Goal: Task Accomplishment & Management: Use online tool/utility

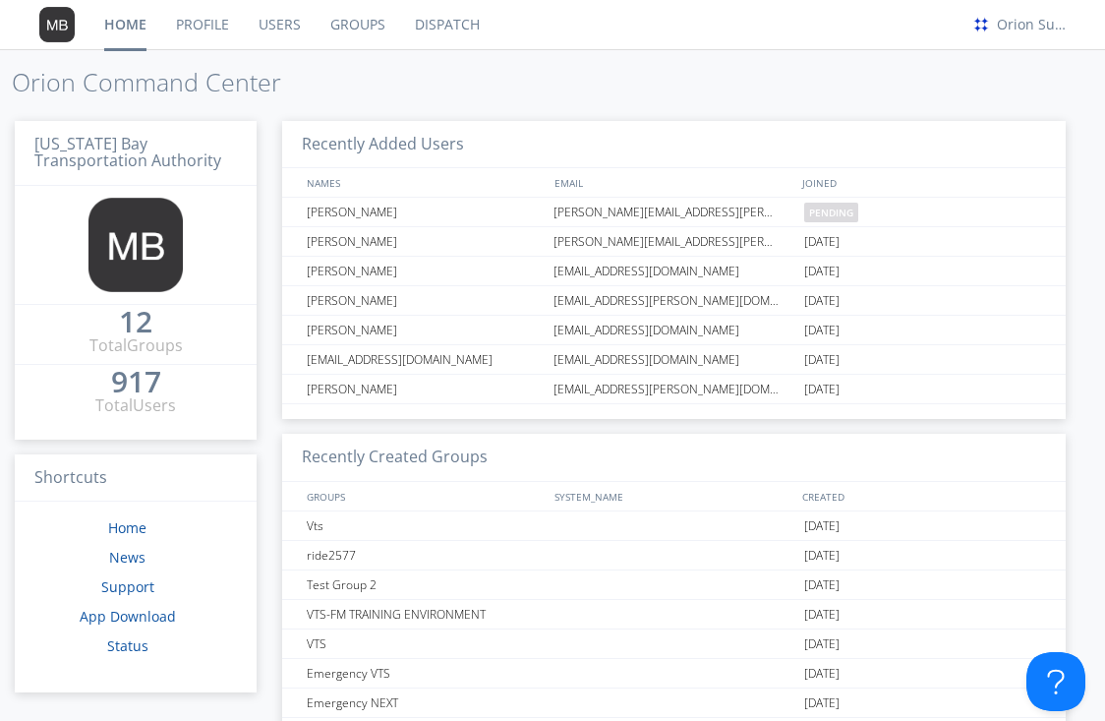
click at [420, 18] on link "Dispatch" at bounding box center [447, 24] width 94 height 49
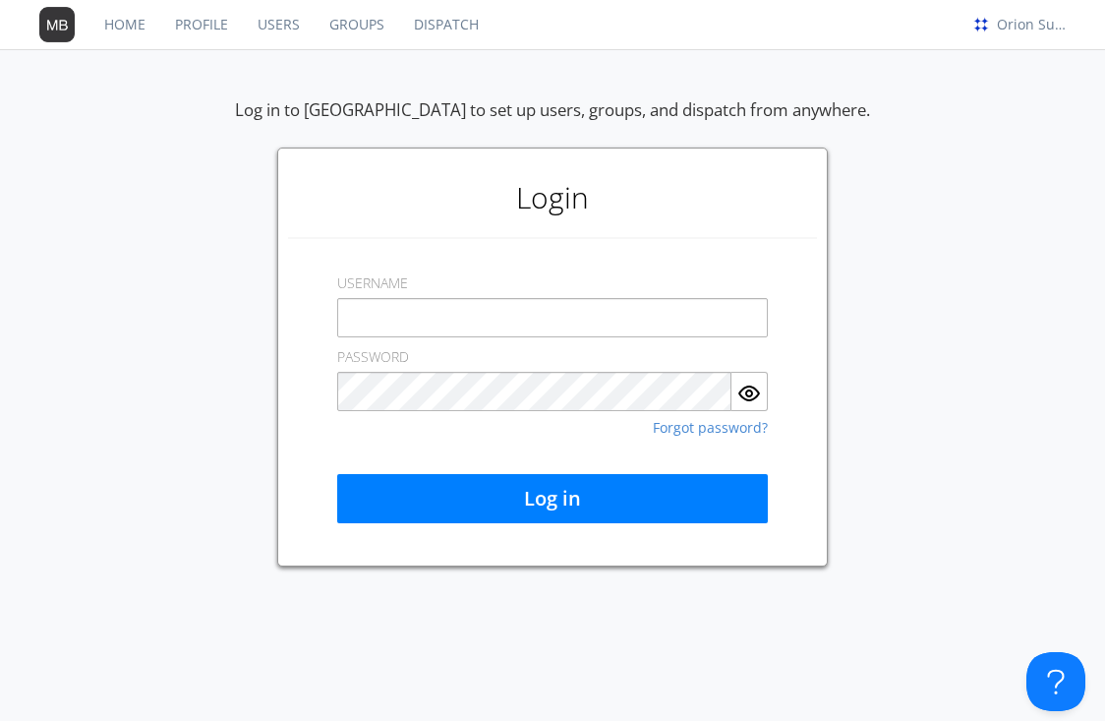
type input "[EMAIL_ADDRESS][DOMAIN_NAME]"
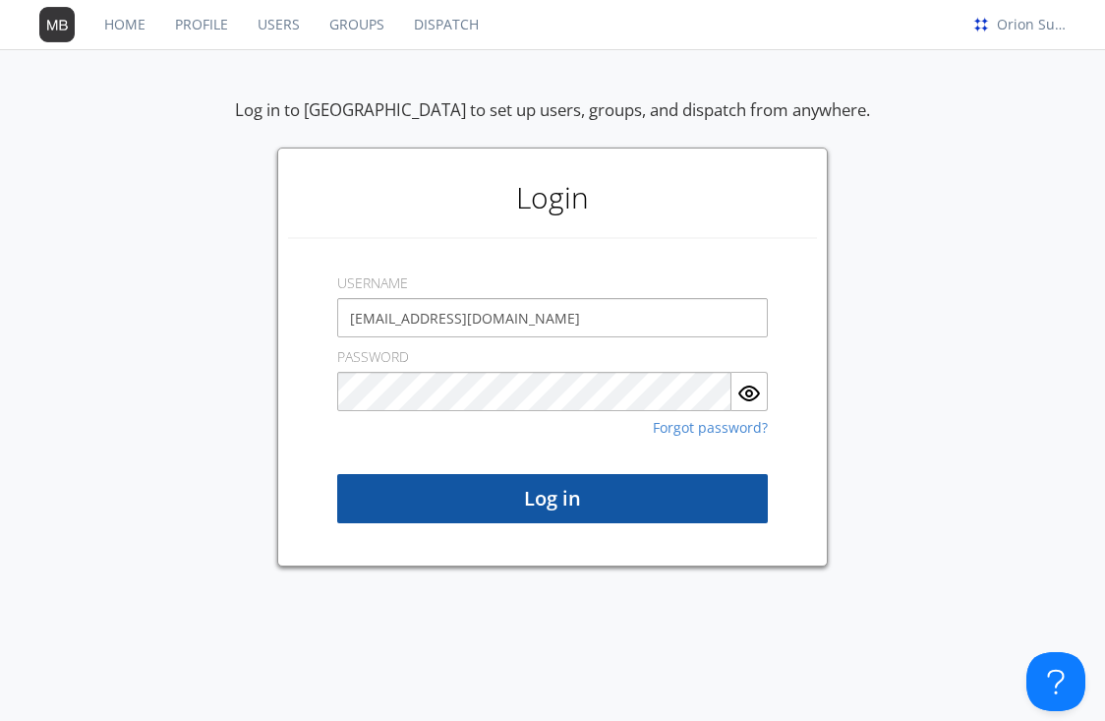
click at [465, 520] on button "Log in" at bounding box center [552, 498] width 431 height 49
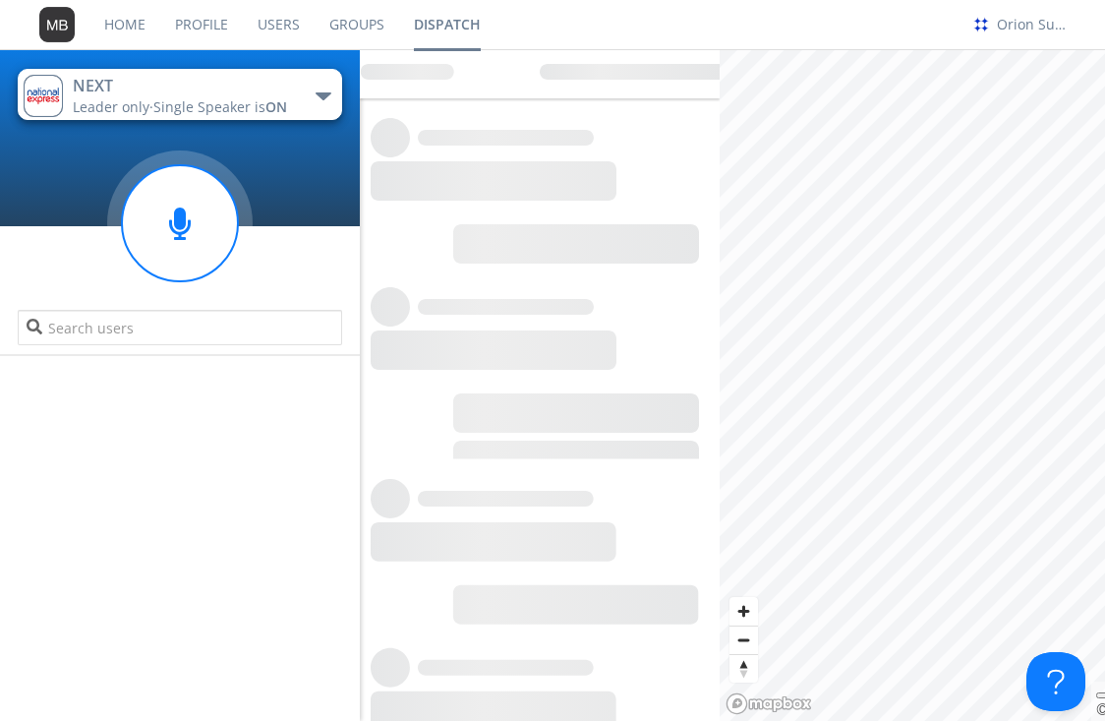
click at [314, 106] on button "NEXT Leader only · Single Speaker is ON" at bounding box center [179, 94] width 323 height 51
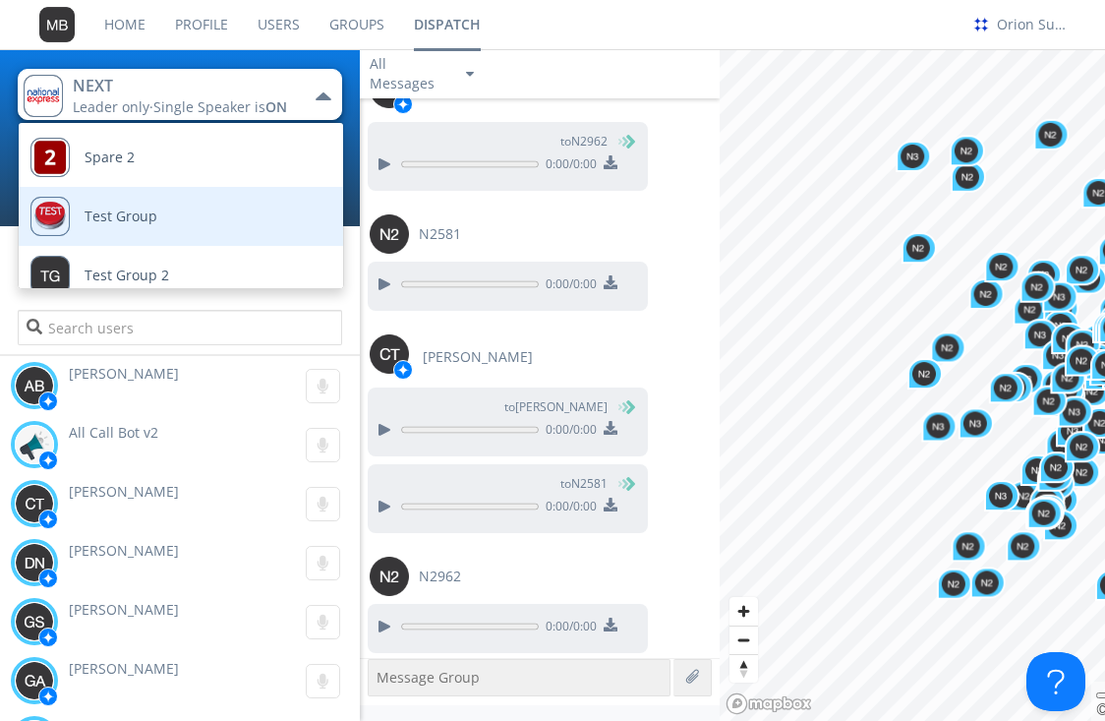
scroll to position [1975, 0]
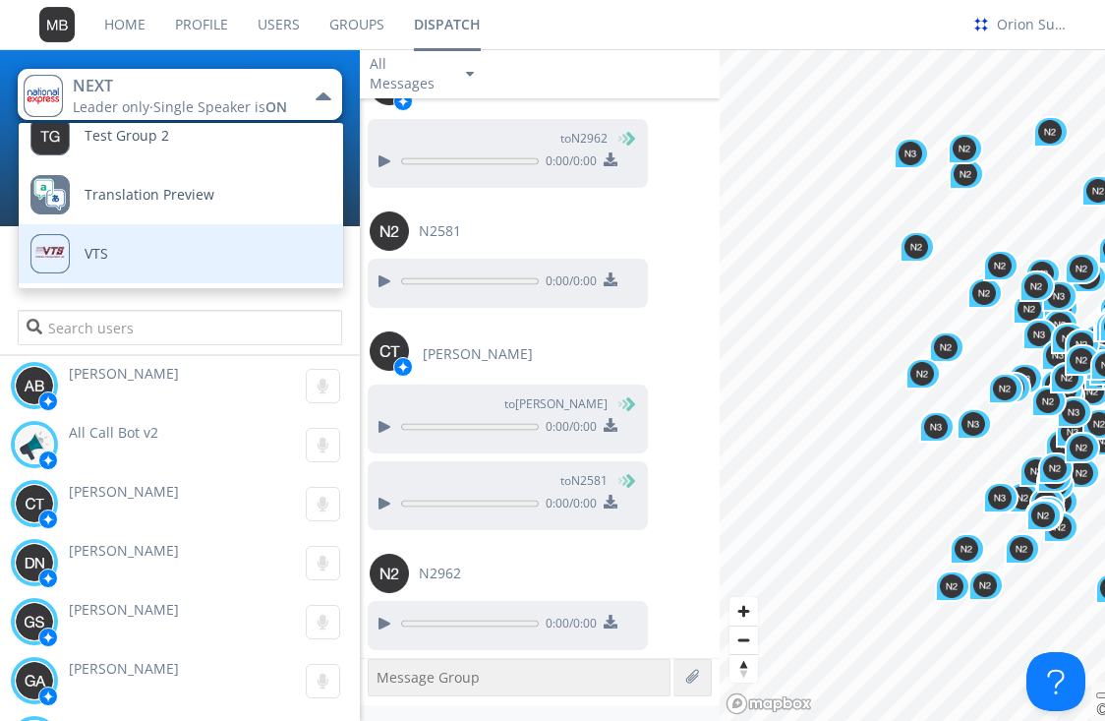
click at [166, 243] on link "VTS" at bounding box center [166, 253] width 295 height 59
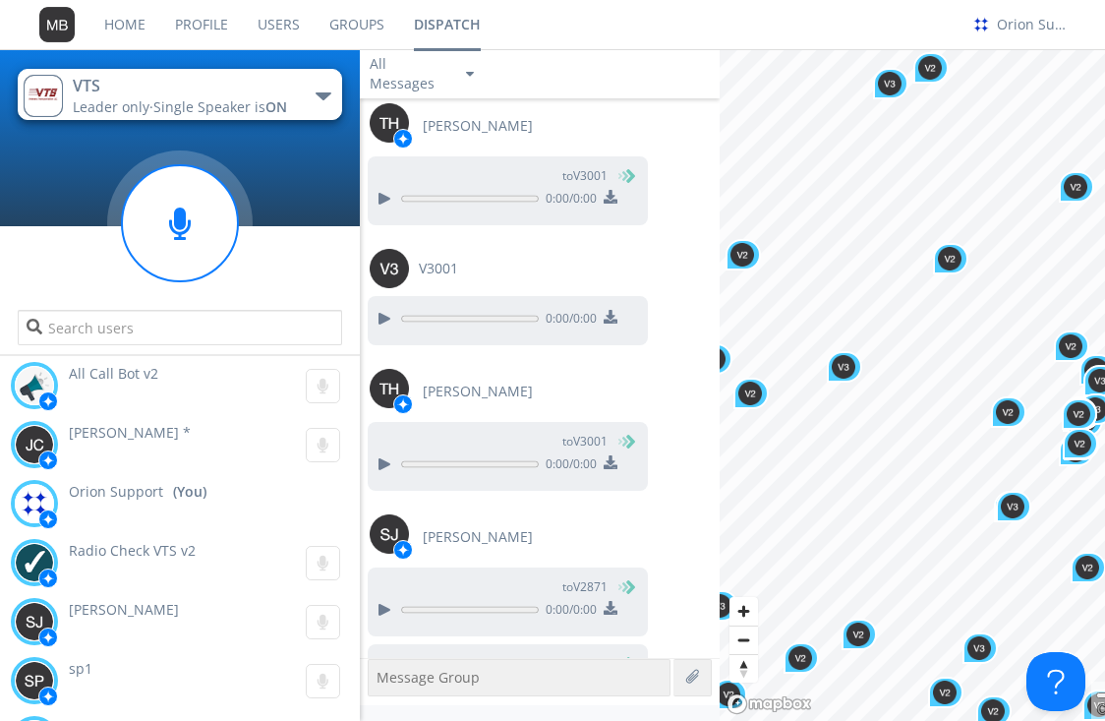
scroll to position [1969, 0]
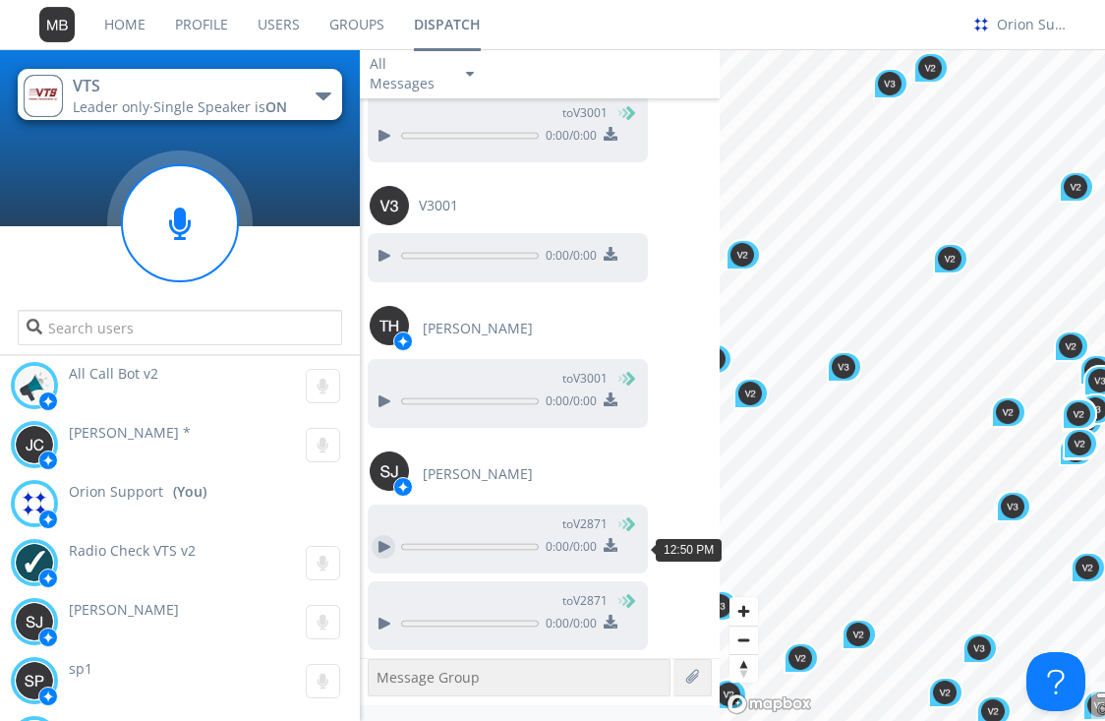
click at [375, 549] on div at bounding box center [384, 547] width 24 height 24
click at [382, 629] on div at bounding box center [384, 624] width 24 height 24
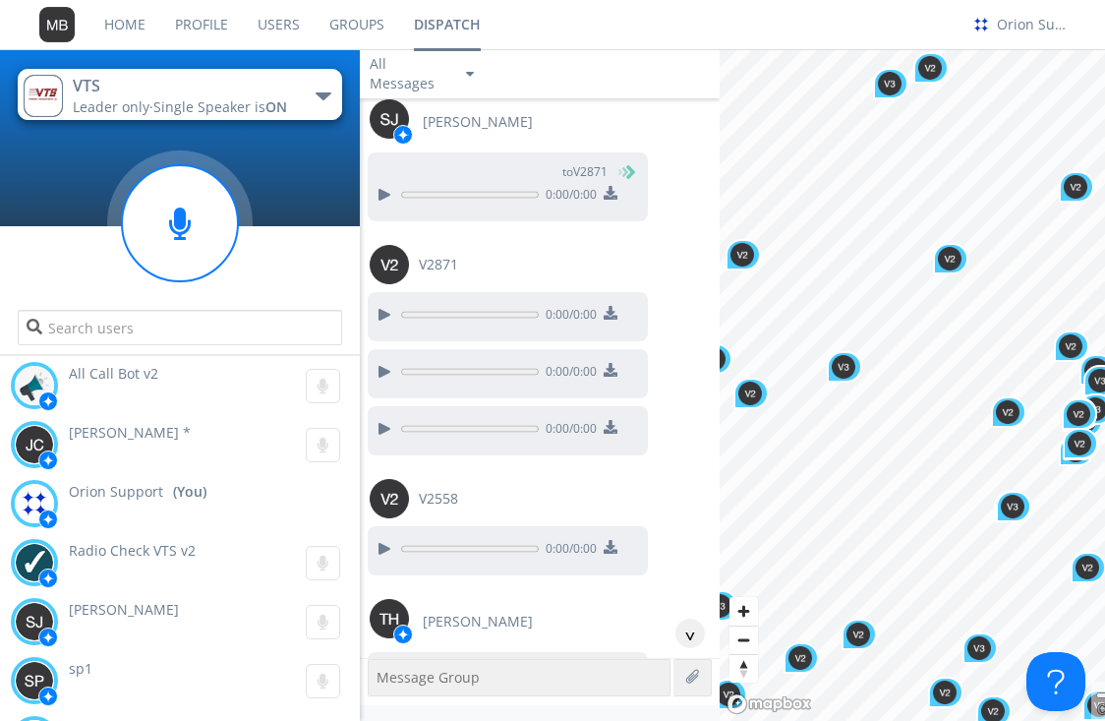
scroll to position [396, 0]
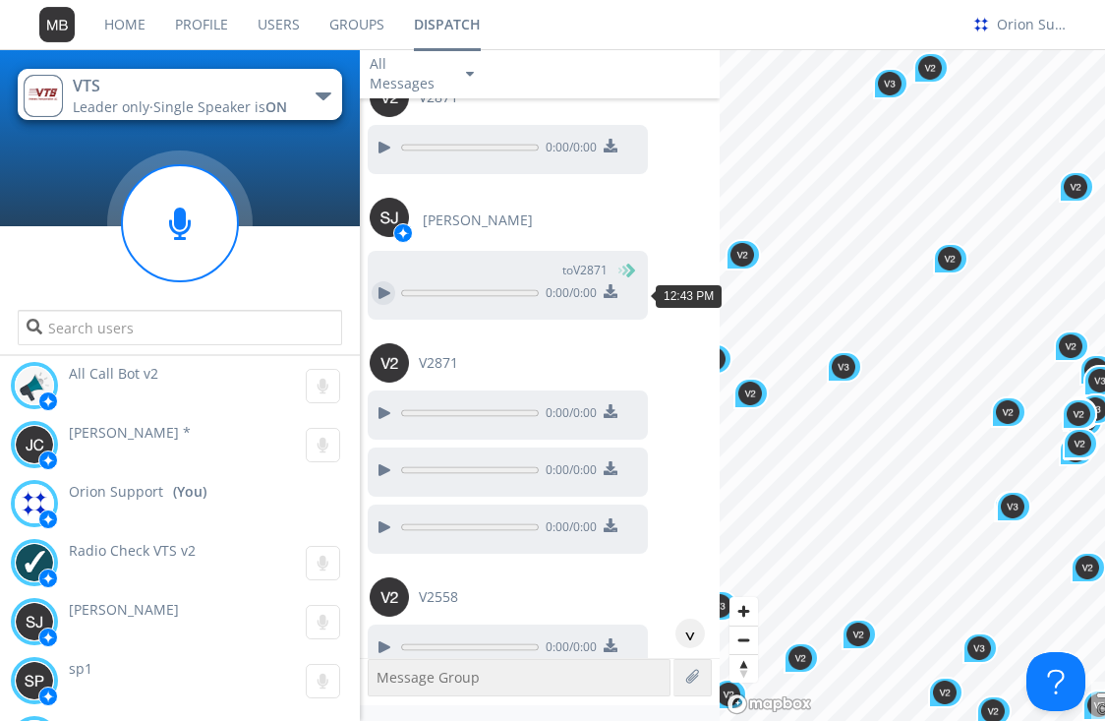
click at [384, 294] on div at bounding box center [384, 293] width 24 height 24
click at [380, 296] on div at bounding box center [384, 293] width 24 height 24
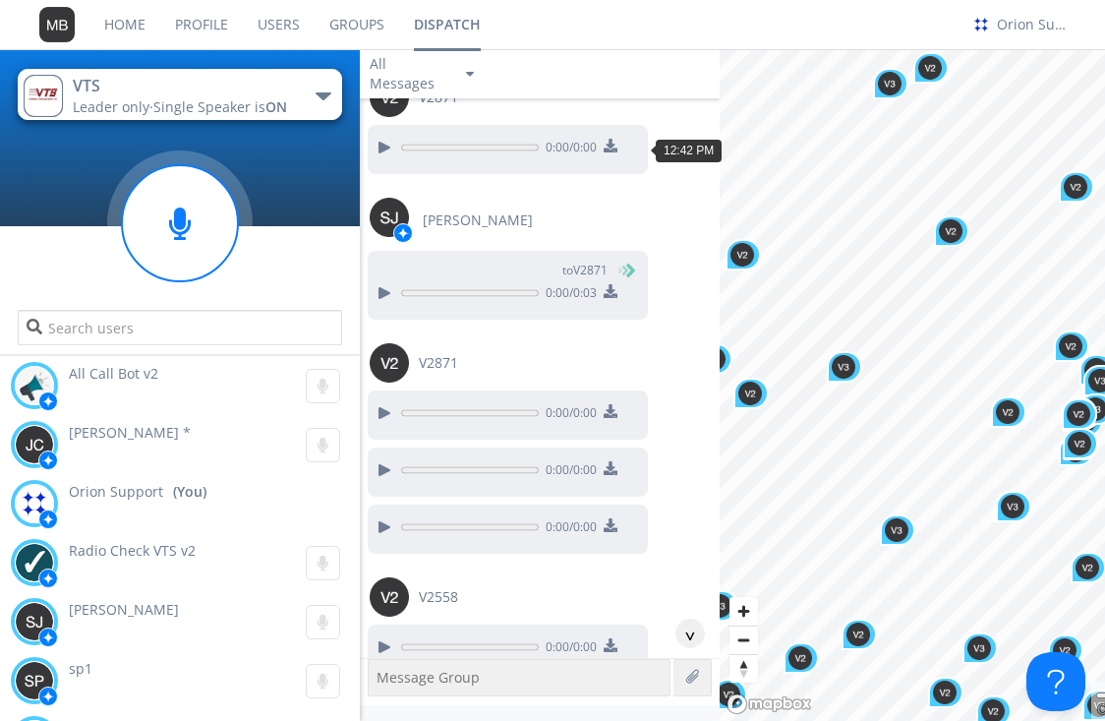
click at [382, 162] on div "0:00 / 0:00" at bounding box center [512, 150] width 272 height 31
click at [382, 147] on div at bounding box center [384, 148] width 24 height 24
click at [370, 285] on button at bounding box center [383, 293] width 35 height 26
click at [384, 423] on div at bounding box center [384, 413] width 24 height 24
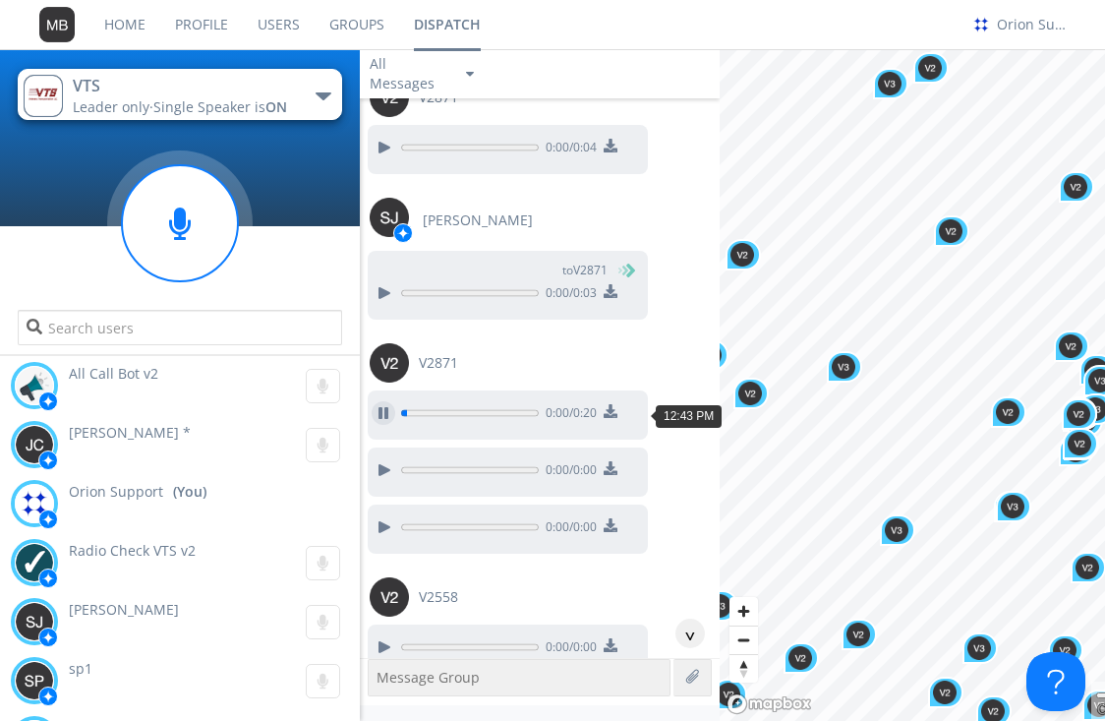
click at [385, 420] on div at bounding box center [384, 413] width 24 height 24
click at [388, 451] on div "0:00 / 0:00" at bounding box center [508, 471] width 280 height 49
click at [387, 459] on div at bounding box center [384, 470] width 24 height 24
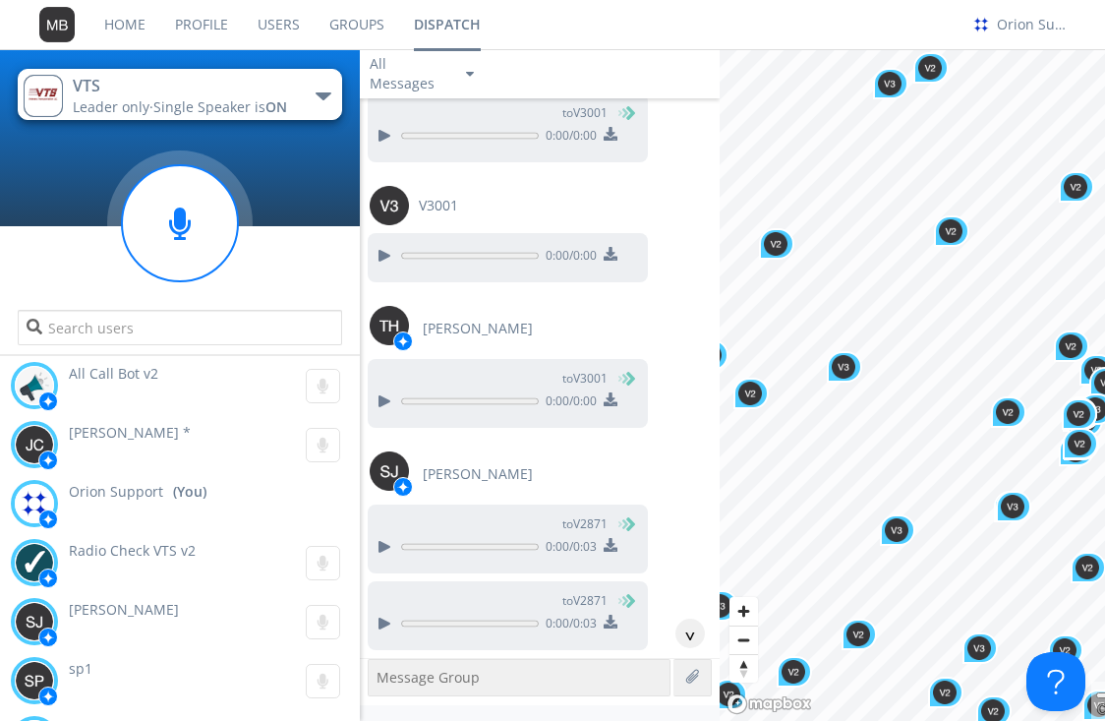
scroll to position [1969, 0]
click at [393, 393] on div at bounding box center [384, 401] width 24 height 24
click at [384, 400] on div at bounding box center [384, 401] width 24 height 24
click at [386, 535] on div at bounding box center [384, 547] width 24 height 24
click at [393, 604] on div "to V2871" at bounding box center [508, 601] width 264 height 20
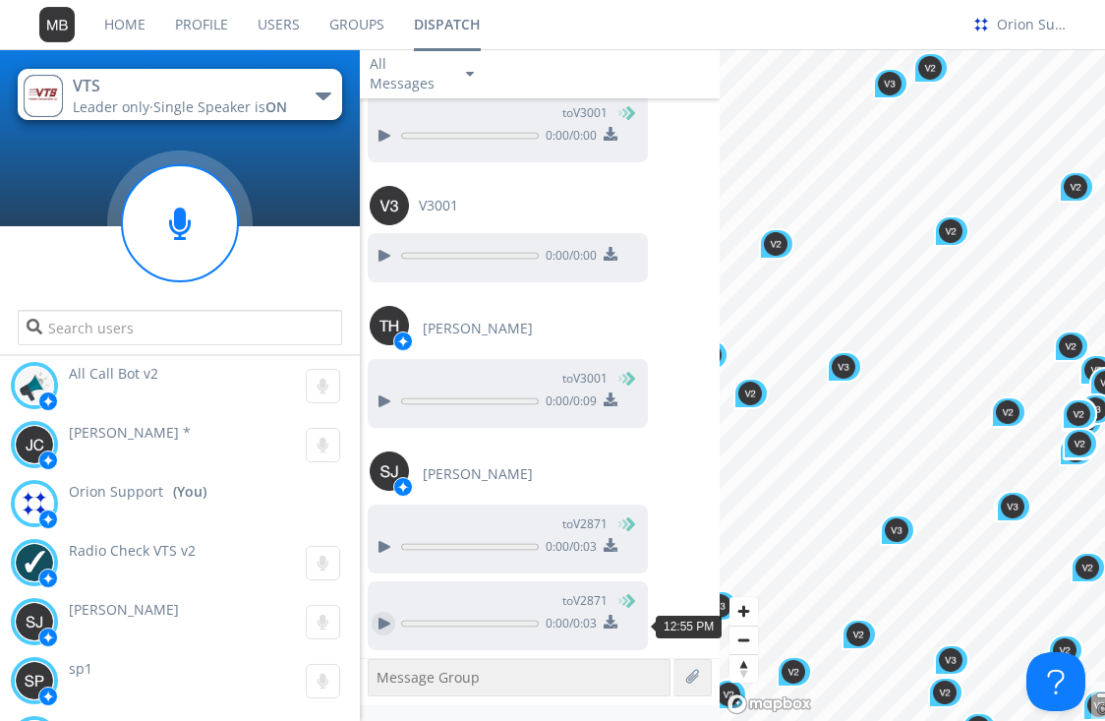
click at [389, 613] on div at bounding box center [384, 624] width 24 height 24
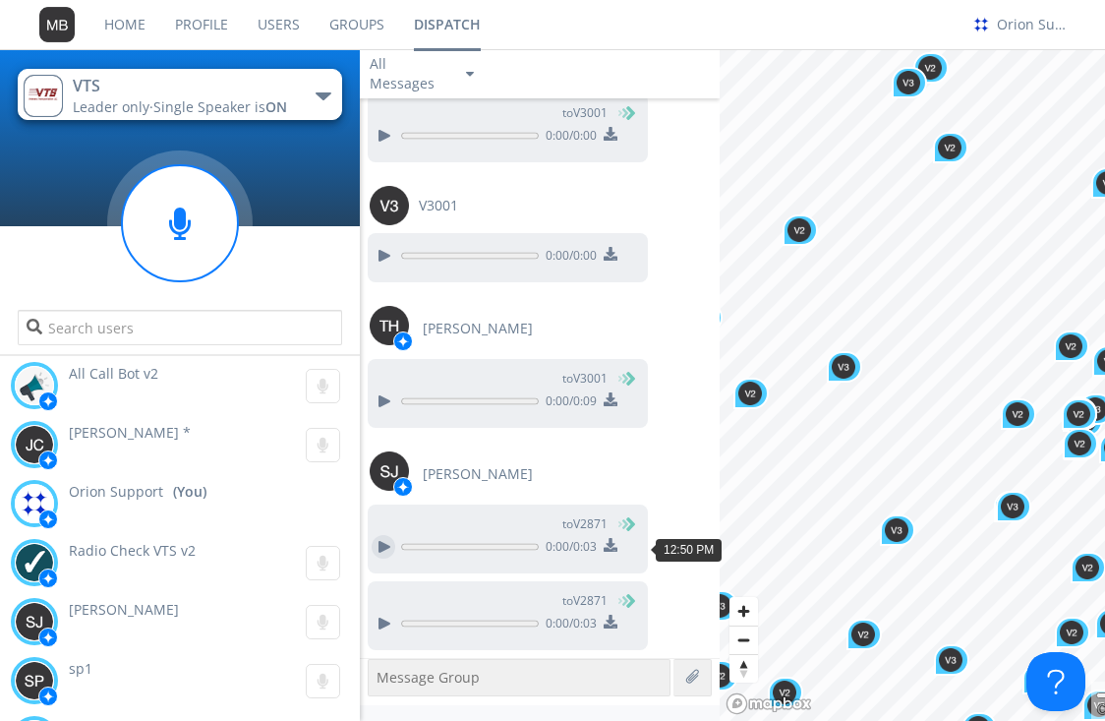
click at [382, 535] on div at bounding box center [384, 547] width 24 height 24
click at [611, 550] on img at bounding box center [611, 545] width 14 height 14
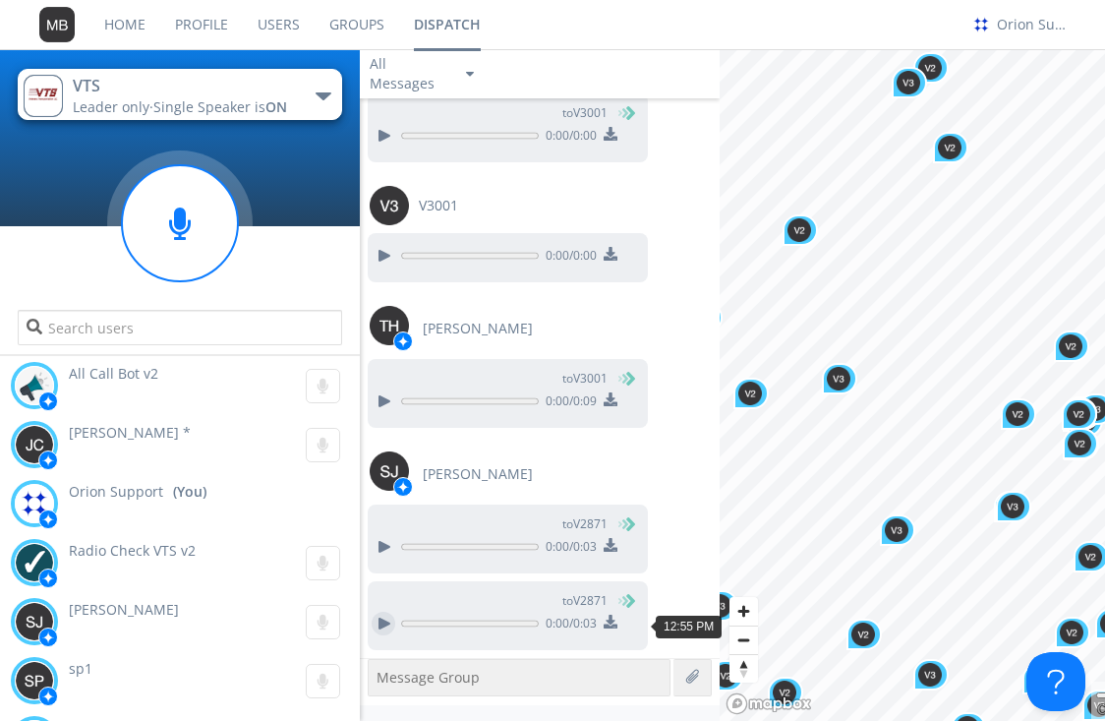
click at [381, 623] on div at bounding box center [384, 624] width 24 height 24
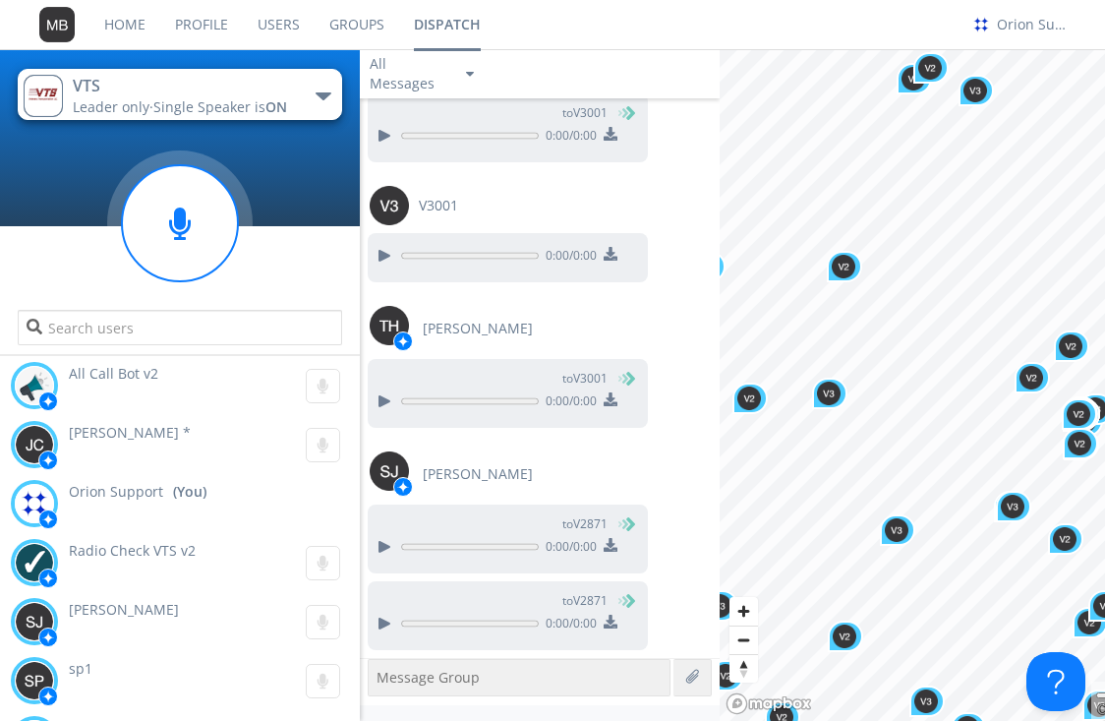
drag, startPoint x: 144, startPoint y: 29, endPoint x: 219, endPoint y: 2, distance: 80.2
click at [144, 29] on link "Home" at bounding box center [124, 24] width 71 height 49
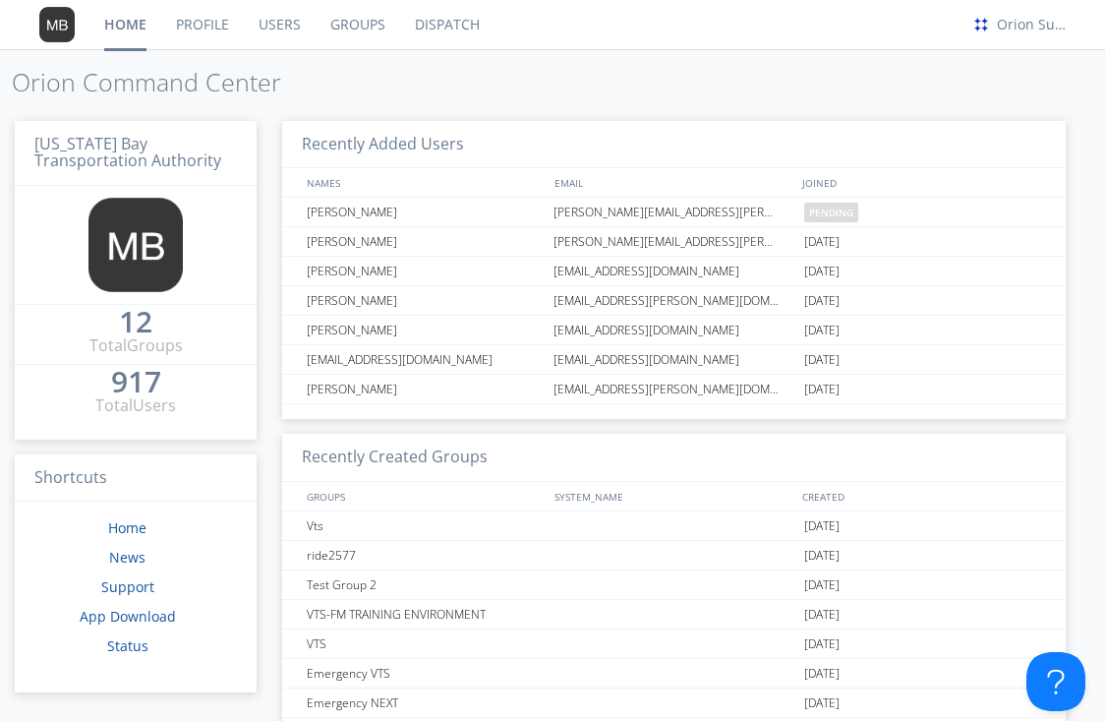
click at [431, 34] on link "Dispatch" at bounding box center [447, 24] width 94 height 49
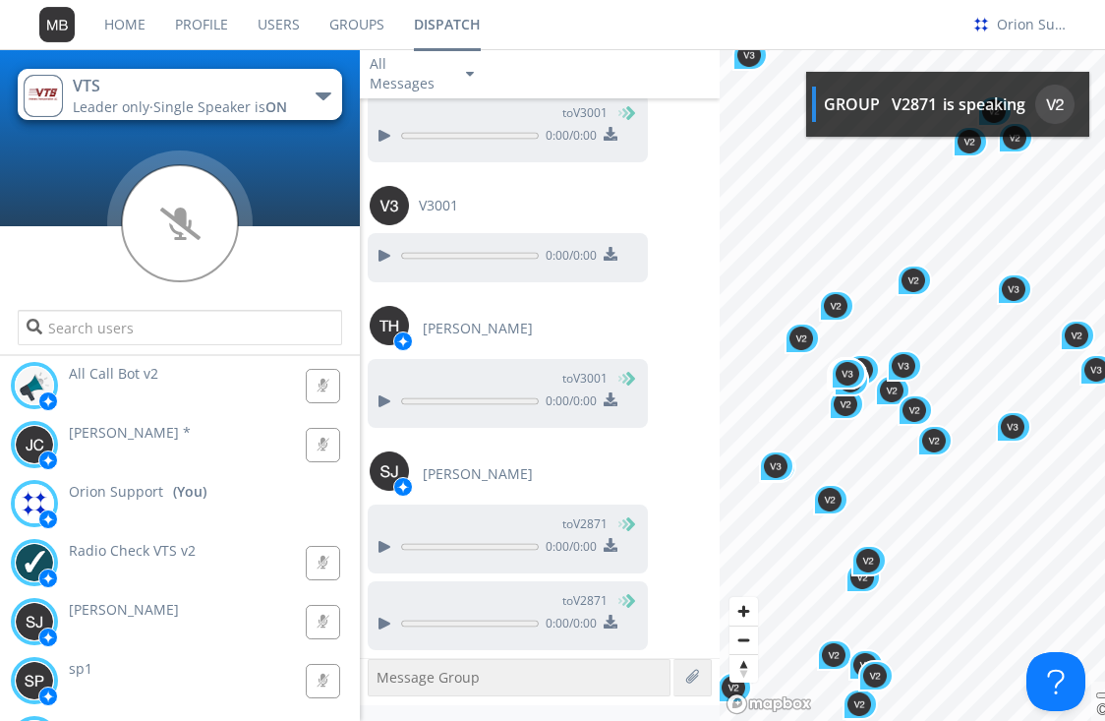
scroll to position [2125, 0]
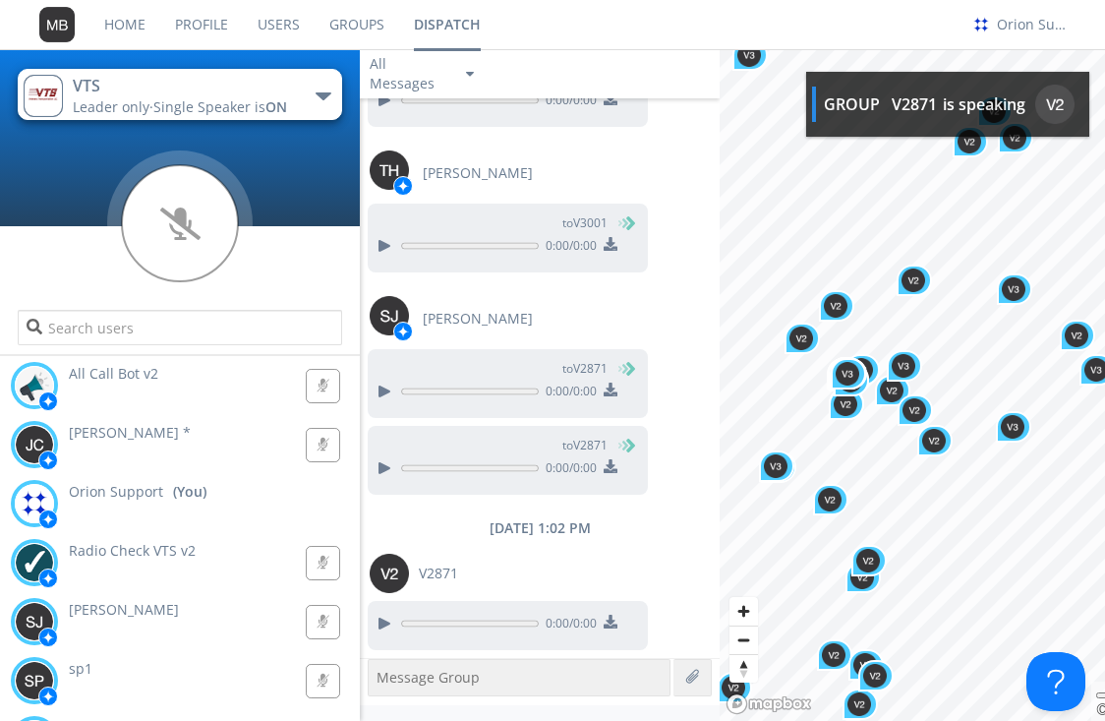
click at [126, 24] on link "Home" at bounding box center [124, 24] width 71 height 49
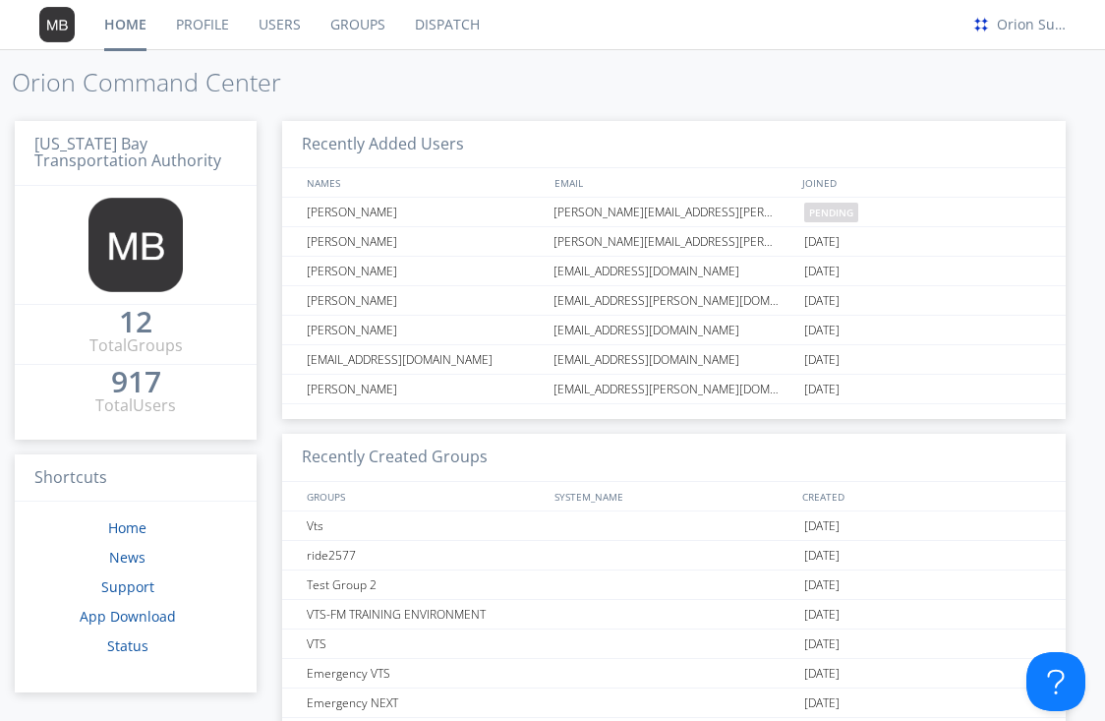
click at [358, 74] on h1 "Orion Command Center" at bounding box center [558, 83] width 1093 height 28
drag, startPoint x: 459, startPoint y: 19, endPoint x: 419, endPoint y: 50, distance: 51.1
click at [459, 19] on link "Dispatch" at bounding box center [447, 24] width 94 height 49
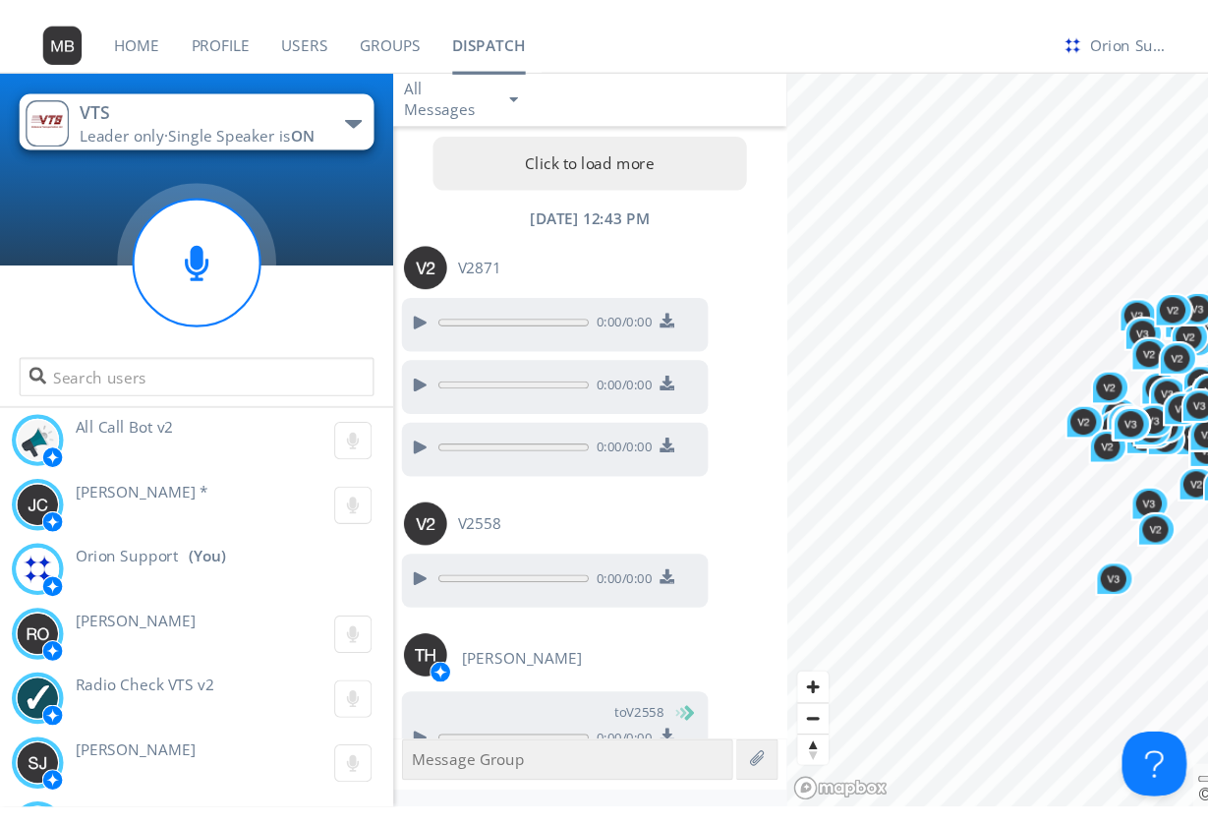
scroll to position [1916, 0]
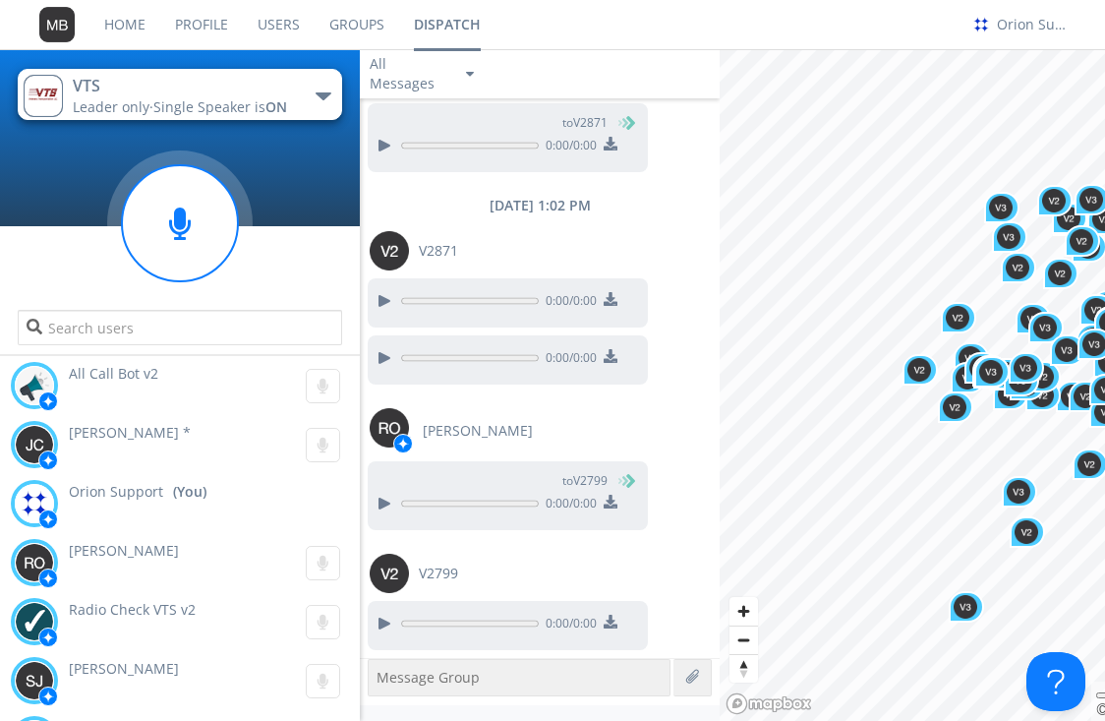
click at [685, 205] on div "[DATE] 1:02 PM" at bounding box center [540, 206] width 360 height 20
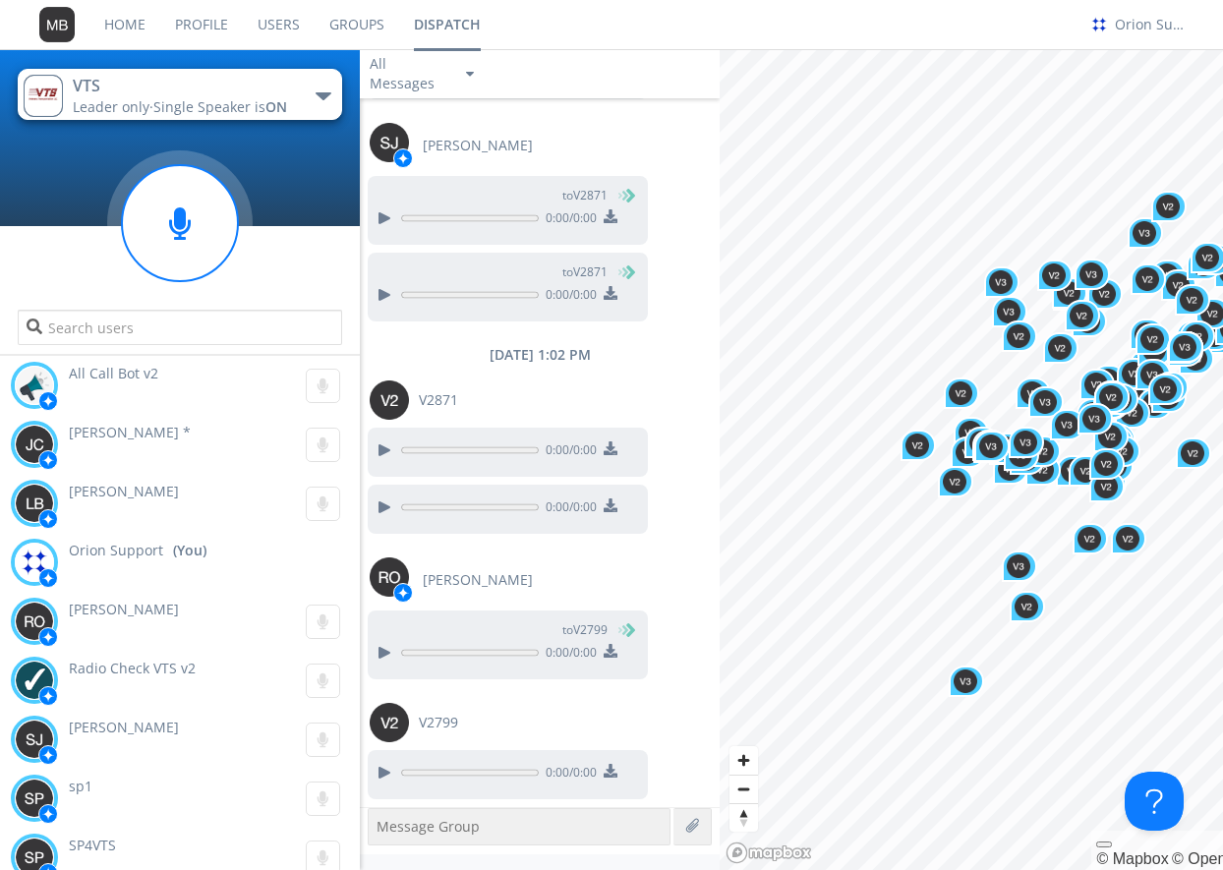
scroll to position [1912, 0]
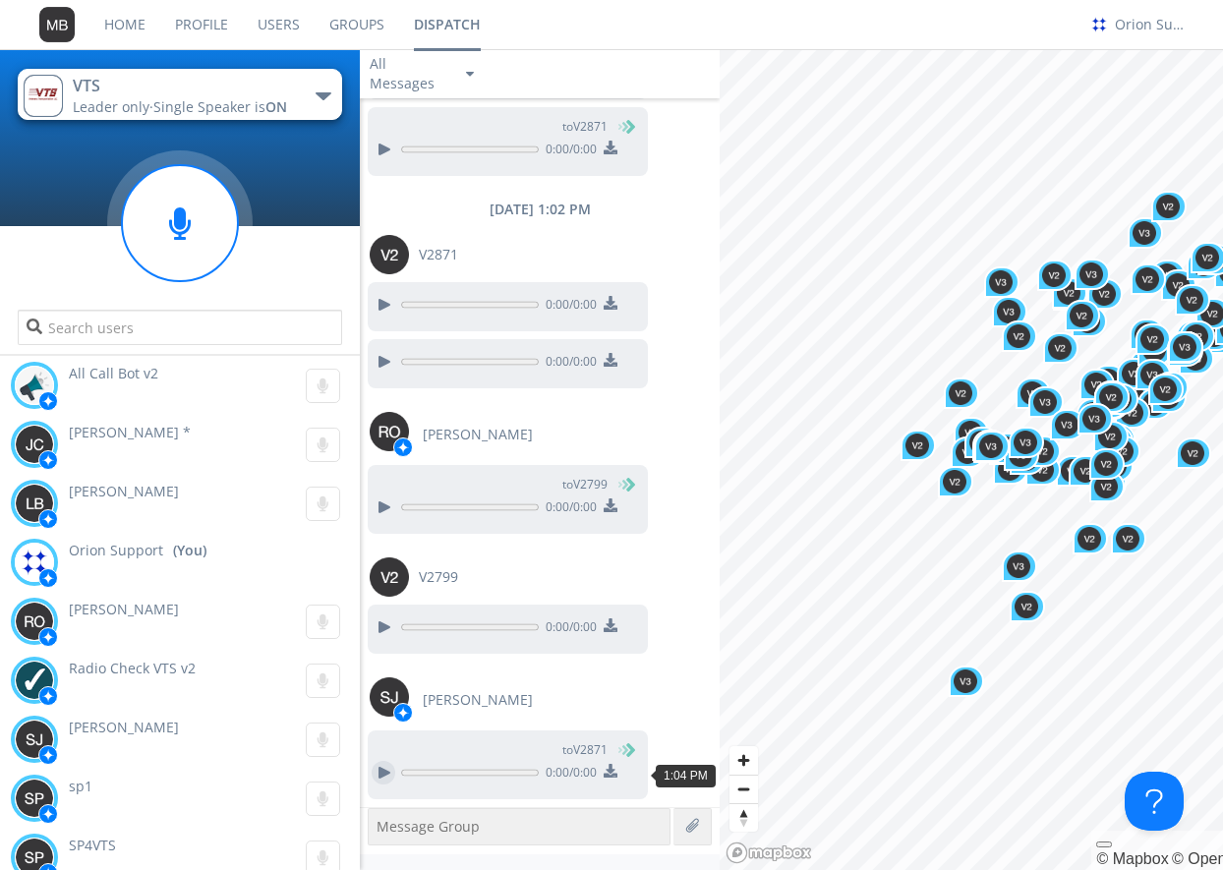
click at [383, 720] on div at bounding box center [384, 773] width 24 height 24
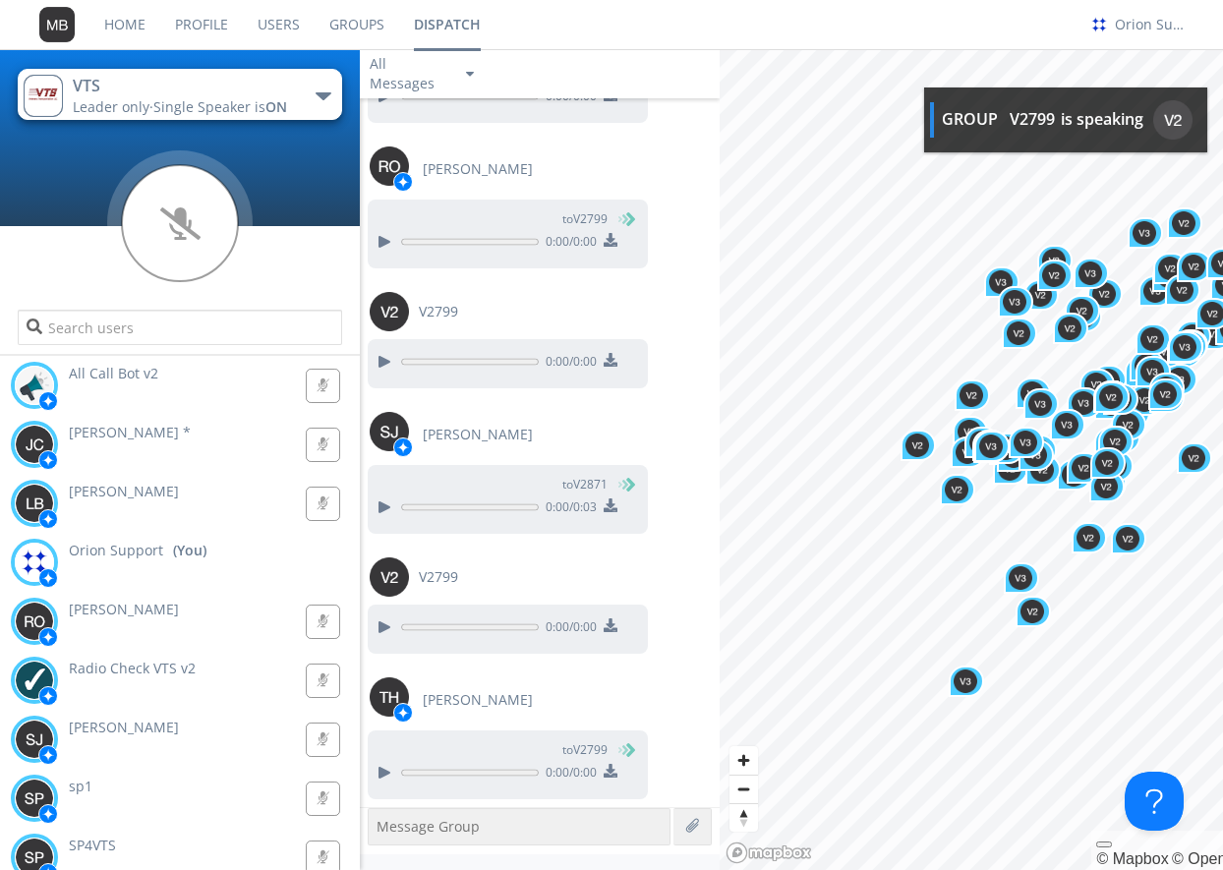
scroll to position [2298, 0]
